Goal: Book appointment/travel/reservation

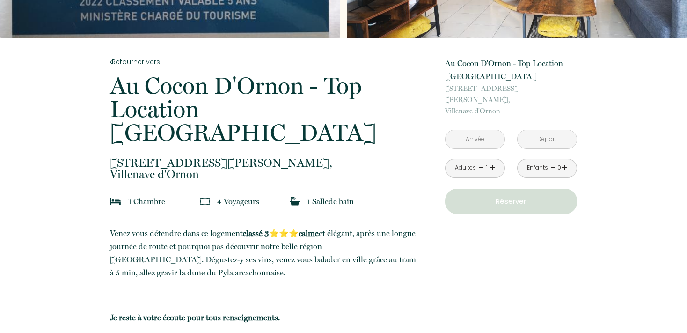
scroll to position [148, 0]
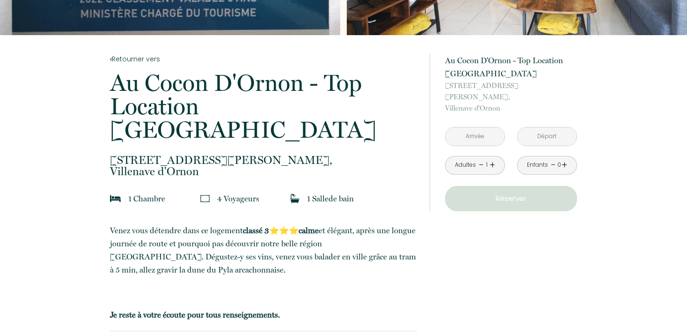
click at [482, 127] on input "text" at bounding box center [474, 136] width 59 height 18
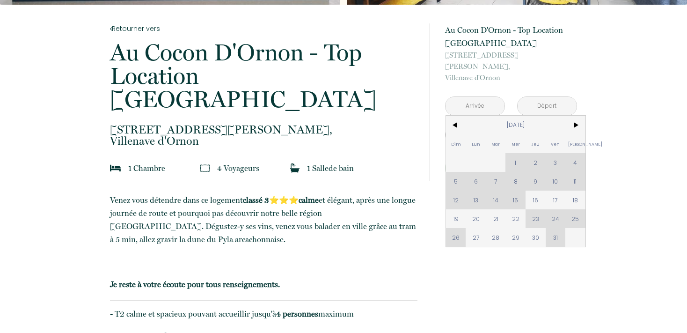
scroll to position [197, 0]
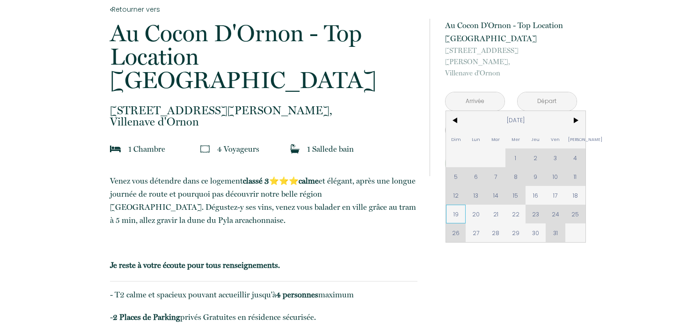
click at [460, 204] on span "19" at bounding box center [456, 213] width 20 height 19
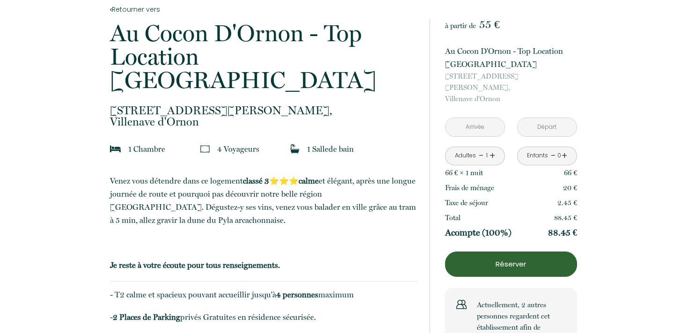
type input "[DATE]"
click at [555, 118] on input "[DATE]" at bounding box center [546, 127] width 59 height 18
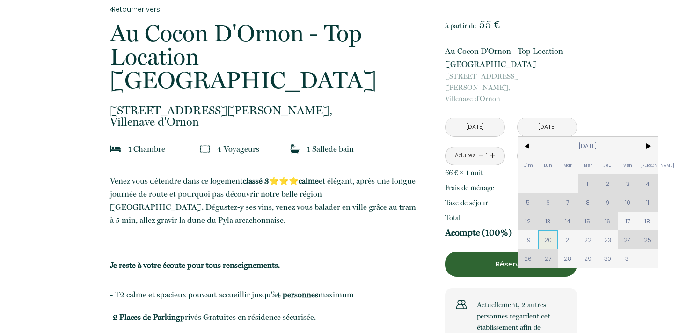
click at [546, 230] on span "20" at bounding box center [548, 239] width 20 height 19
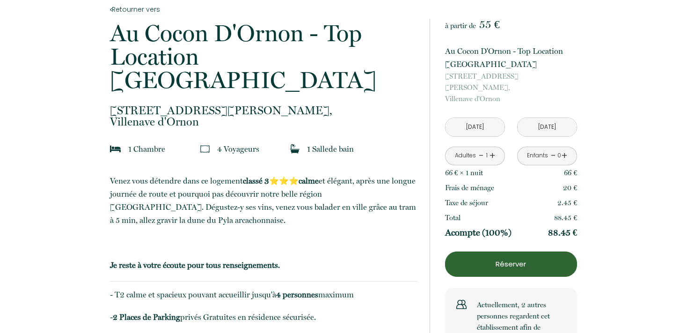
click at [492, 148] on link "+" at bounding box center [492, 155] width 6 height 15
click at [494, 148] on link "+" at bounding box center [492, 155] width 6 height 15
click at [480, 148] on link "-" at bounding box center [481, 155] width 5 height 15
click at [491, 148] on link "+" at bounding box center [492, 155] width 6 height 15
click at [482, 148] on link "-" at bounding box center [481, 155] width 5 height 15
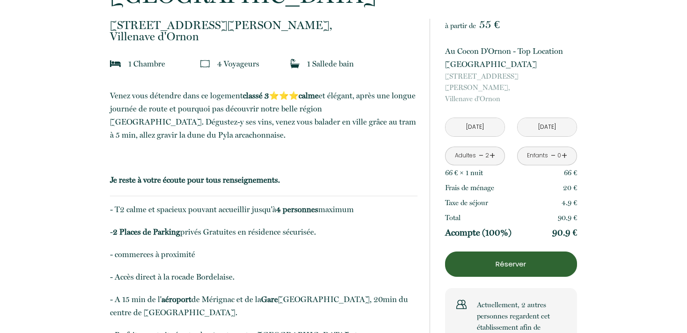
scroll to position [296, 0]
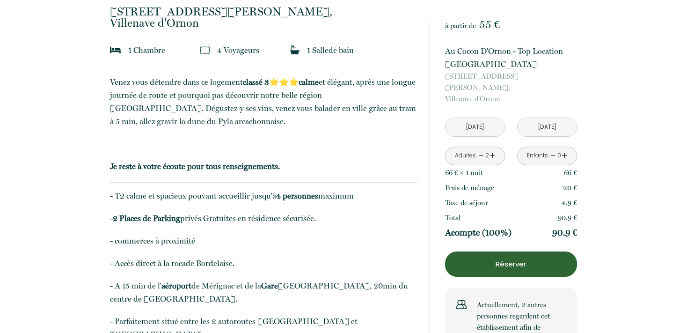
click at [540, 118] on input "[DATE]" at bounding box center [546, 127] width 59 height 18
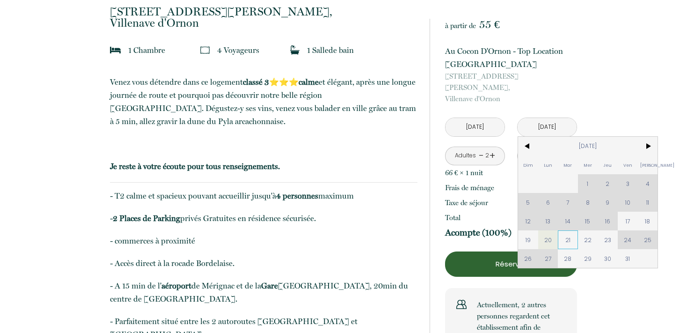
click at [567, 232] on span "21" at bounding box center [568, 239] width 20 height 19
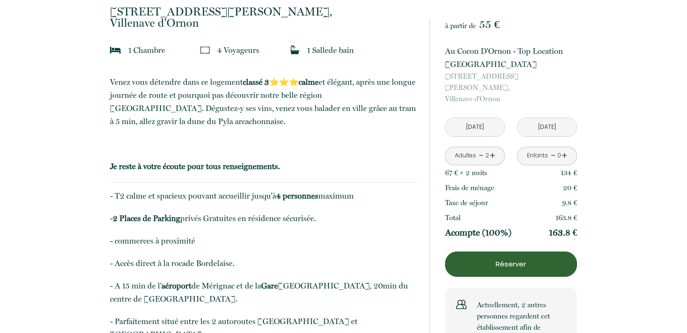
click at [547, 118] on input "[DATE]" at bounding box center [546, 127] width 59 height 18
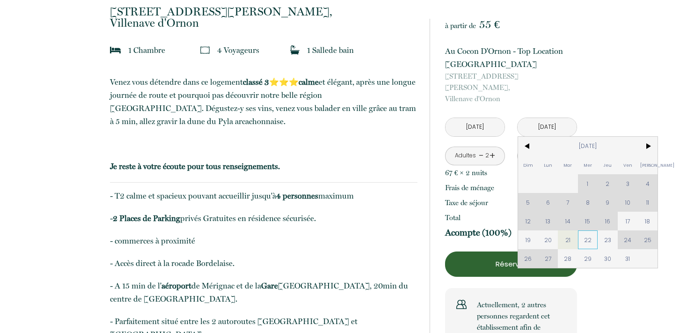
click at [588, 230] on span "22" at bounding box center [588, 239] width 20 height 19
type input "[DATE]"
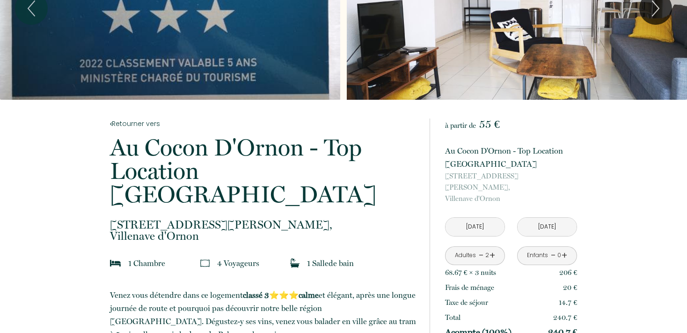
scroll to position [0, 0]
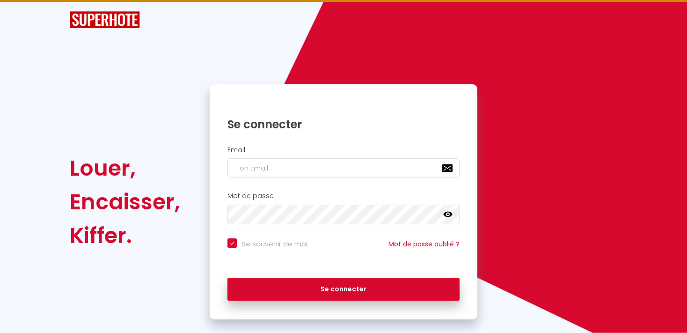
scroll to position [30, 0]
